Goal: Task Accomplishment & Management: Manage account settings

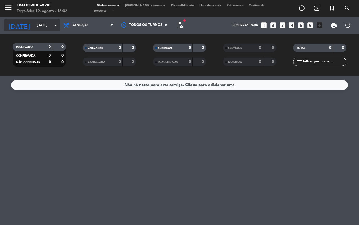
click at [34, 27] on input "[DATE]" at bounding box center [56, 25] width 45 height 10
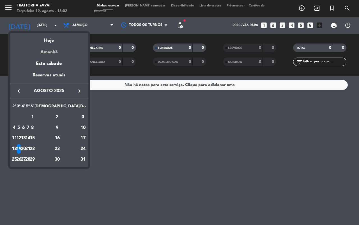
click at [52, 51] on div "Amanhã" at bounding box center [49, 49] width 79 height 11
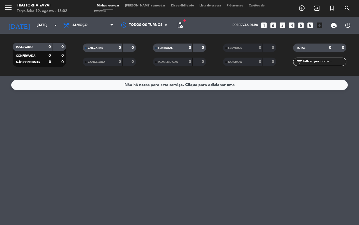
type input "[DATE]"
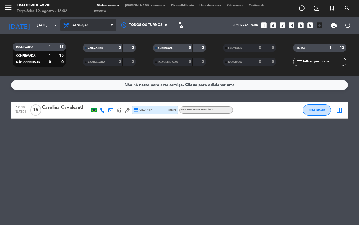
click at [96, 23] on span "Almoço" at bounding box center [88, 25] width 56 height 12
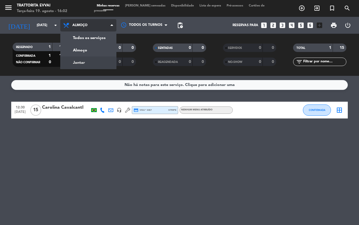
click at [82, 63] on div "menu Trattorita Evvai Terça-feira 19. agosto - 16:02 Minhas reservas Mesas seme…" at bounding box center [179, 38] width 359 height 76
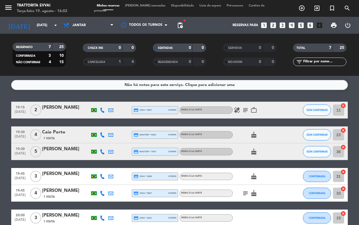
scroll to position [35, 0]
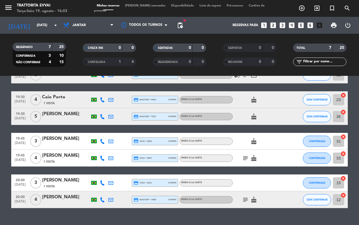
click at [67, 140] on div "[PERSON_NAME]" at bounding box center [66, 138] width 48 height 7
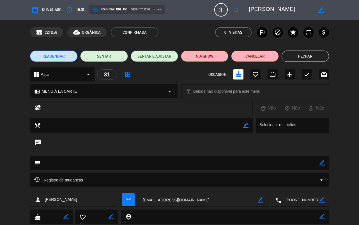
click at [299, 51] on button "Fechar" at bounding box center [305, 55] width 47 height 11
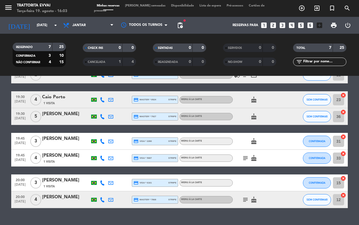
click at [25, 118] on span "[DATE]" at bounding box center [20, 119] width 14 height 6
click at [18, 114] on span "19:30" at bounding box center [20, 113] width 14 height 6
click at [65, 113] on div "[PERSON_NAME]" at bounding box center [66, 113] width 48 height 7
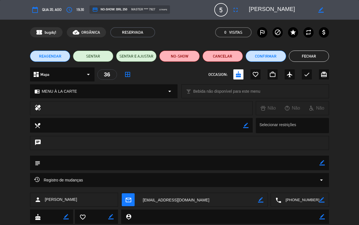
click at [83, 10] on span "19:30" at bounding box center [80, 10] width 8 height 6
click at [72, 11] on icon "access_time" at bounding box center [69, 9] width 7 height 7
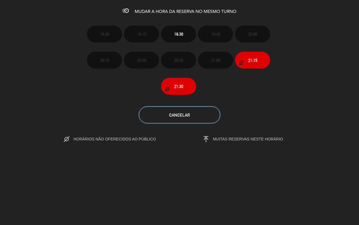
click at [182, 116] on span "Cancelar" at bounding box center [179, 114] width 21 height 5
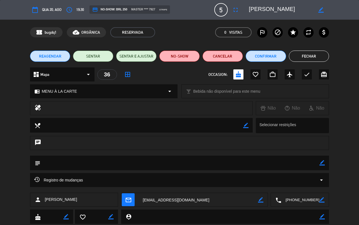
click at [318, 57] on button "Fechar" at bounding box center [309, 55] width 40 height 11
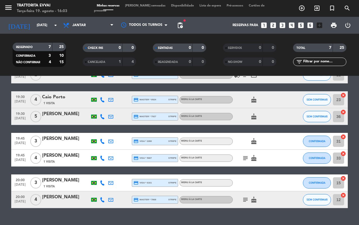
click at [20, 114] on span "19:30" at bounding box center [20, 113] width 14 height 6
click at [21, 115] on span "19:30" at bounding box center [20, 113] width 14 height 6
click at [38, 115] on span "5" at bounding box center [35, 116] width 11 height 11
click at [54, 109] on div "19:30 [DATE] 5 Mapa [PERSON_NAME] credit_card master * 7927 stripe MENU À LA CA…" at bounding box center [179, 116] width 336 height 17
click at [54, 112] on div "[PERSON_NAME]" at bounding box center [66, 113] width 48 height 7
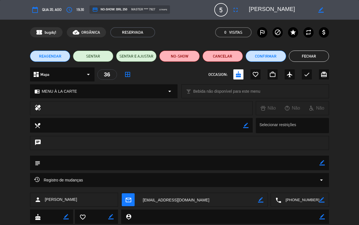
click at [80, 8] on span "19:30" at bounding box center [80, 10] width 8 height 6
click at [69, 9] on icon "access_time" at bounding box center [69, 9] width 7 height 7
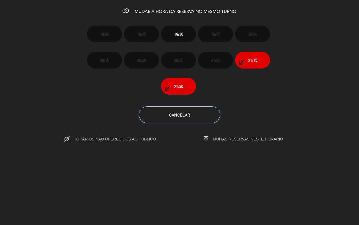
click at [176, 114] on span "Cancelar" at bounding box center [179, 114] width 21 height 5
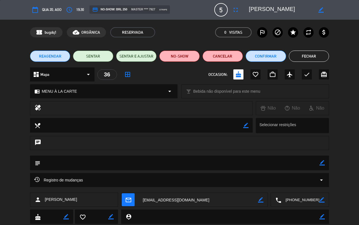
click at [307, 56] on button "Fechar" at bounding box center [309, 55] width 40 height 11
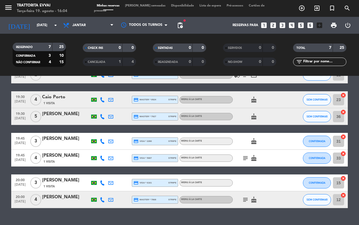
click at [300, 22] on icon "looks_5" at bounding box center [300, 25] width 7 height 7
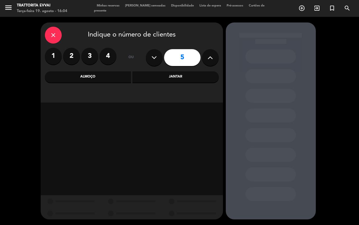
click at [158, 75] on div "Jantar" at bounding box center [175, 76] width 86 height 11
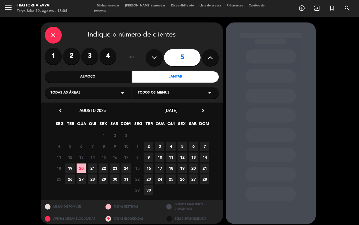
click at [82, 169] on span "20" at bounding box center [81, 167] width 9 height 9
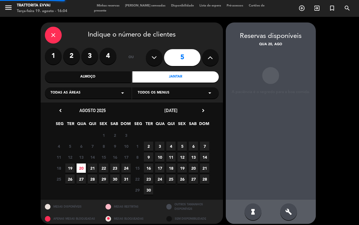
scroll to position [4, 0]
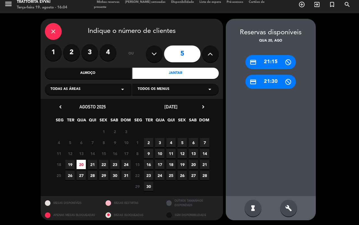
click at [54, 26] on div "close" at bounding box center [53, 31] width 17 height 17
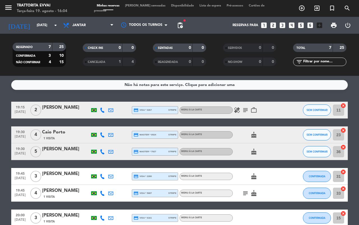
scroll to position [35, 0]
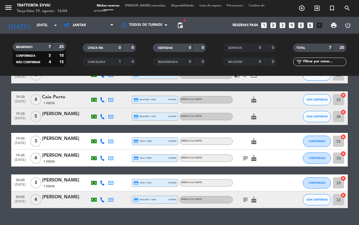
click at [21, 113] on span "19:30" at bounding box center [20, 113] width 14 height 6
click at [37, 115] on span "5" at bounding box center [35, 116] width 11 height 11
click at [62, 113] on div "[PERSON_NAME]" at bounding box center [66, 113] width 48 height 7
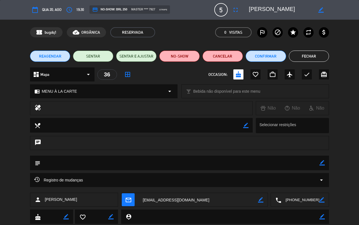
click at [83, 11] on span "19:30" at bounding box center [80, 10] width 8 height 6
click at [98, 180] on div "Registro de mudanças arrow_drop_down" at bounding box center [179, 179] width 291 height 7
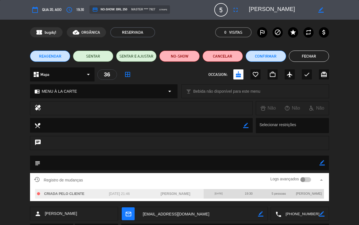
click at [101, 164] on textarea at bounding box center [179, 162] width 279 height 14
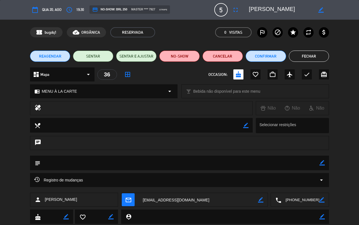
click at [91, 162] on textarea at bounding box center [179, 162] width 279 height 14
click at [84, 162] on textarea at bounding box center [179, 162] width 279 height 14
click at [323, 162] on icon "border_color" at bounding box center [321, 162] width 5 height 5
type textarea "cliente informou que chegará as 20:00"
click at [320, 161] on icon at bounding box center [321, 162] width 5 height 5
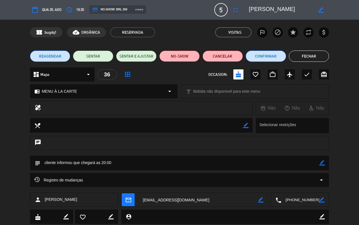
click at [79, 8] on span "19:30" at bounding box center [80, 10] width 8 height 6
click at [73, 9] on icon "access_time" at bounding box center [69, 9] width 7 height 7
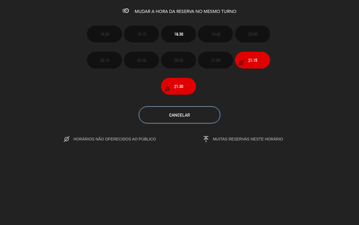
click at [158, 116] on button "Cancelar" at bounding box center [179, 114] width 81 height 17
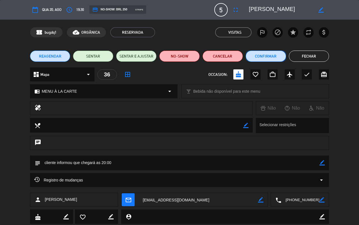
click at [268, 58] on button "Confirmar" at bounding box center [266, 55] width 40 height 11
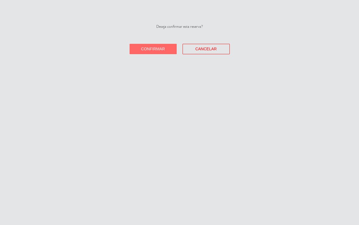
click at [148, 47] on span "Confirmar" at bounding box center [153, 49] width 24 height 4
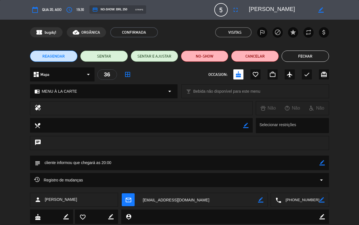
click at [321, 9] on icon "border_color" at bounding box center [320, 9] width 5 height 5
click at [56, 9] on span "Qua 20, ago" at bounding box center [51, 10] width 19 height 6
click at [70, 9] on icon "access_time" at bounding box center [69, 9] width 7 height 7
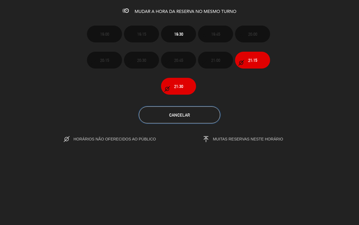
click at [178, 116] on span "Cancelar" at bounding box center [179, 114] width 21 height 5
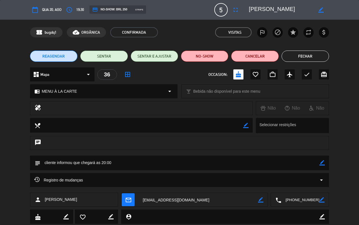
click at [49, 56] on span "REAGENDAR" at bounding box center [53, 56] width 22 height 6
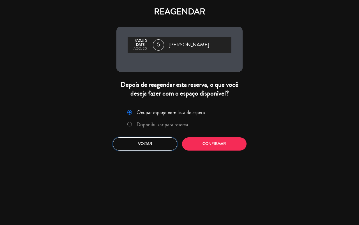
click at [149, 142] on button "Voltar" at bounding box center [145, 143] width 64 height 13
